Goal: Task Accomplishment & Management: Manage account settings

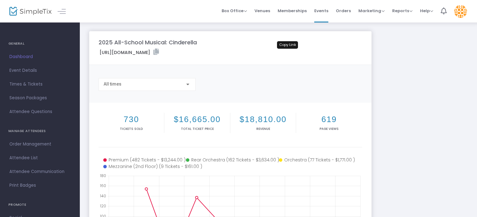
click at [159, 50] on icon at bounding box center [156, 52] width 6 height 6
